Goal: Navigation & Orientation: Find specific page/section

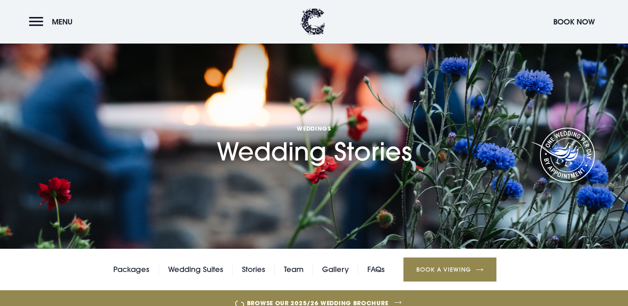
scroll to position [121, 0]
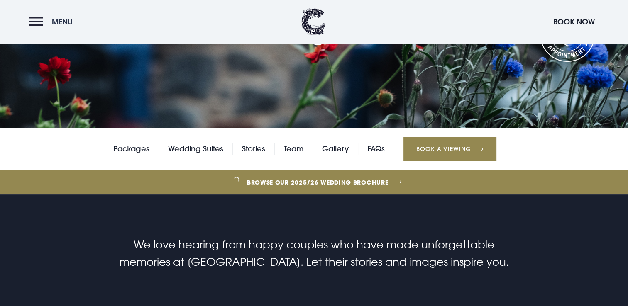
click at [61, 24] on span "Menu" at bounding box center [62, 22] width 21 height 10
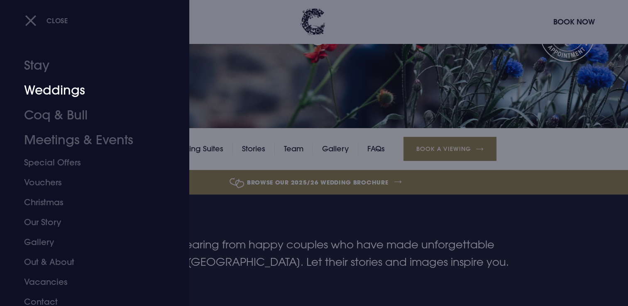
click at [68, 94] on link "Weddings" at bounding box center [89, 90] width 131 height 25
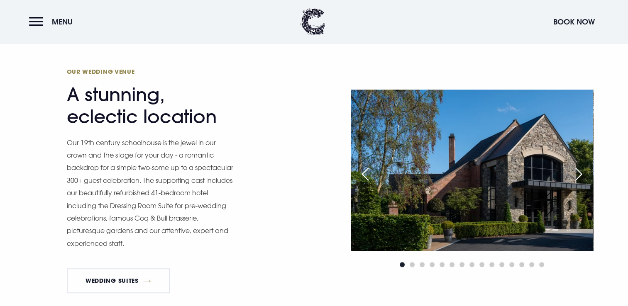
scroll to position [650, 0]
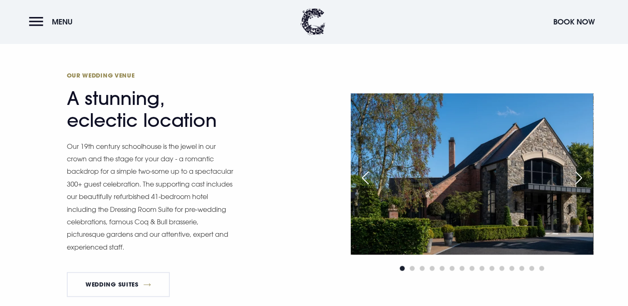
click at [583, 170] on div "Next slide" at bounding box center [579, 178] width 21 height 18
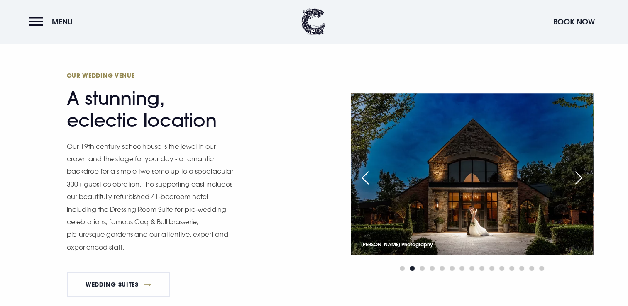
click at [583, 173] on div "Next slide" at bounding box center [579, 178] width 21 height 18
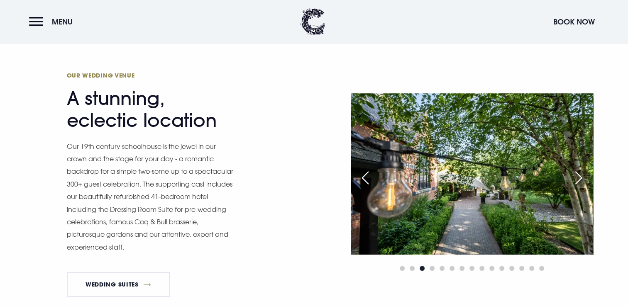
click at [583, 173] on div "Next slide" at bounding box center [579, 178] width 21 height 18
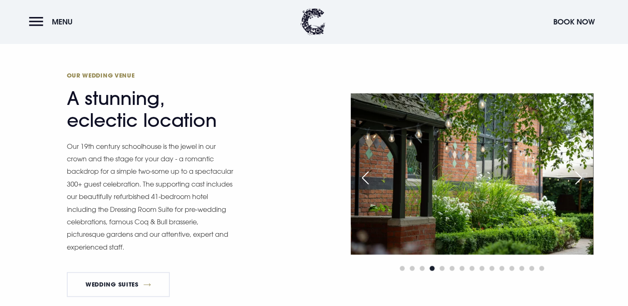
click at [583, 174] on div "Next slide" at bounding box center [579, 178] width 21 height 18
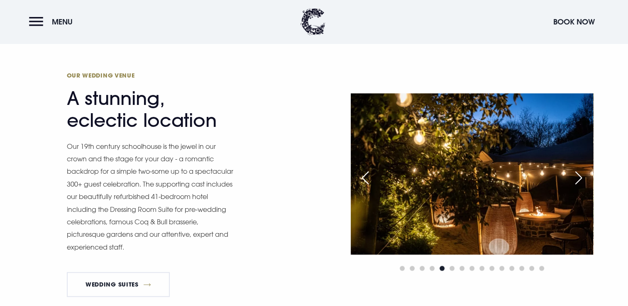
click at [583, 176] on div "Next slide" at bounding box center [579, 178] width 21 height 18
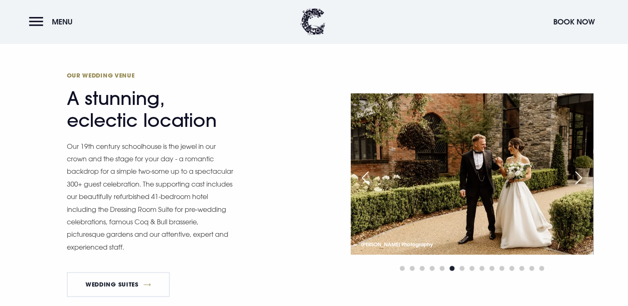
click at [583, 177] on div "Next slide" at bounding box center [579, 178] width 21 height 18
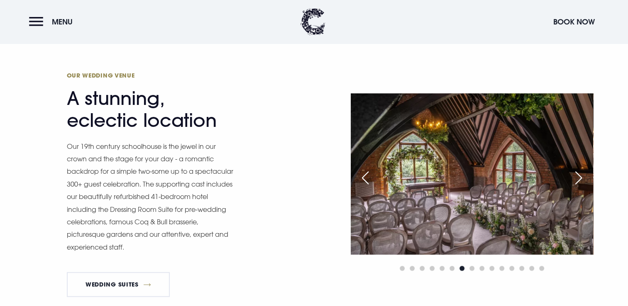
click at [583, 177] on div "Next slide" at bounding box center [579, 178] width 21 height 18
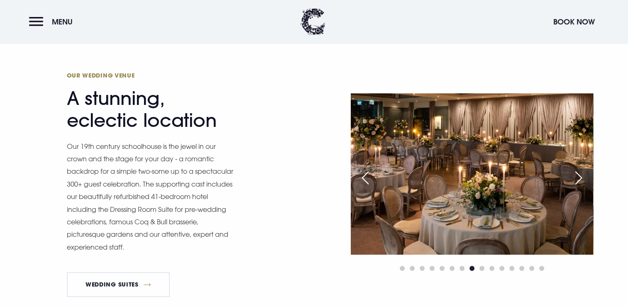
click at [583, 177] on div "Next slide" at bounding box center [579, 178] width 21 height 18
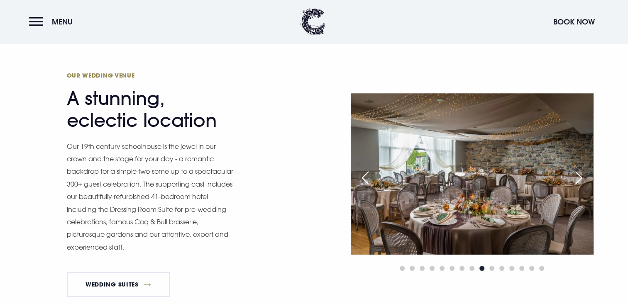
click at [578, 177] on div "Next slide" at bounding box center [579, 178] width 21 height 18
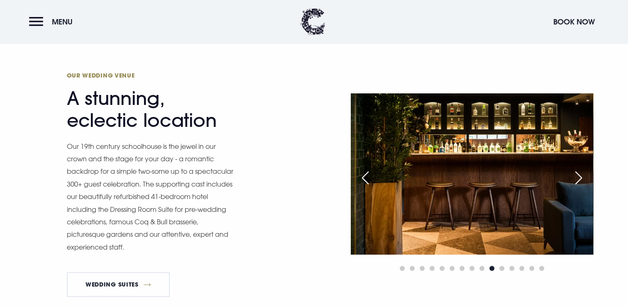
click at [578, 177] on div "Next slide" at bounding box center [579, 178] width 21 height 18
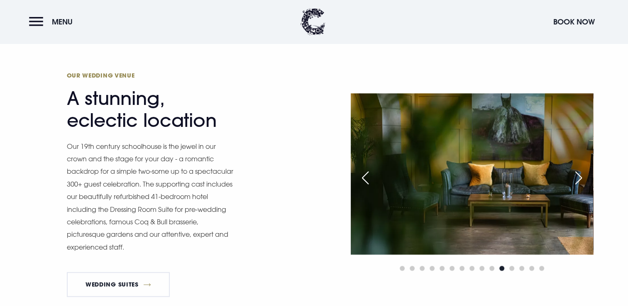
click at [578, 177] on div "Next slide" at bounding box center [579, 178] width 21 height 18
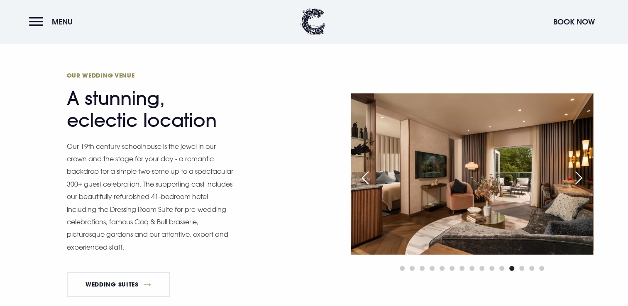
click at [578, 177] on div "Next slide" at bounding box center [579, 178] width 21 height 18
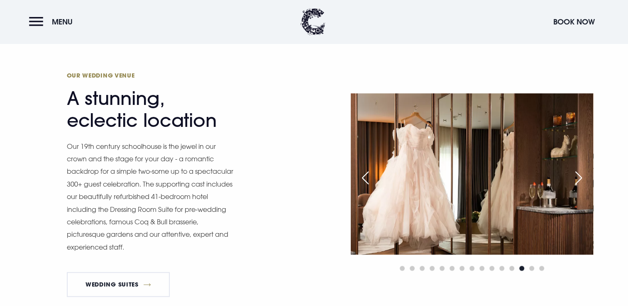
click at [578, 177] on div "Next slide" at bounding box center [579, 178] width 21 height 18
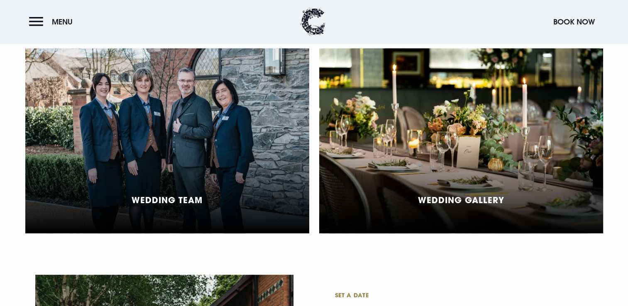
scroll to position [1960, 0]
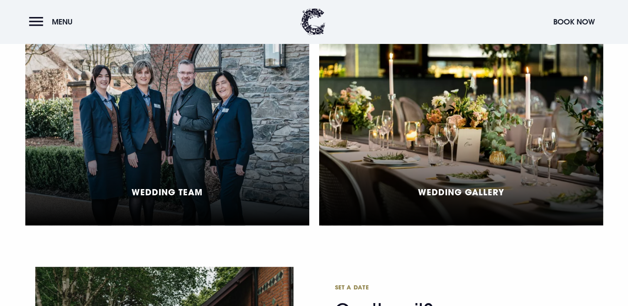
click at [495, 122] on div "Wedding Gallery" at bounding box center [461, 133] width 284 height 185
